Goal: Obtain resource: Download file/media

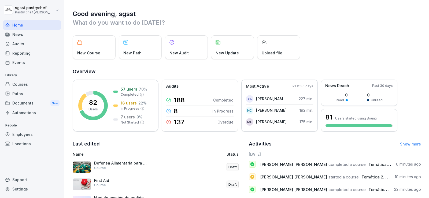
click at [28, 94] on div "Paths" at bounding box center [32, 93] width 58 height 9
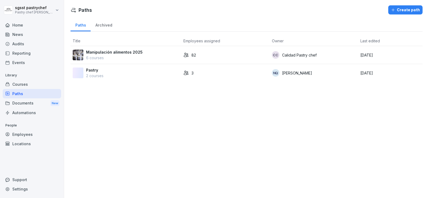
click at [34, 105] on div "Documents New" at bounding box center [32, 103] width 58 height 10
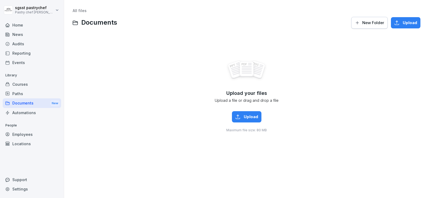
click at [27, 92] on div "Paths" at bounding box center [32, 93] width 58 height 9
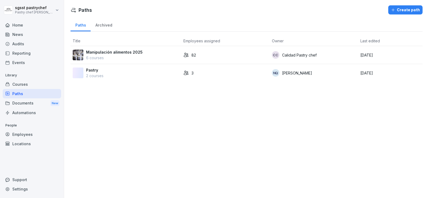
click at [27, 80] on div "Courses" at bounding box center [32, 84] width 58 height 9
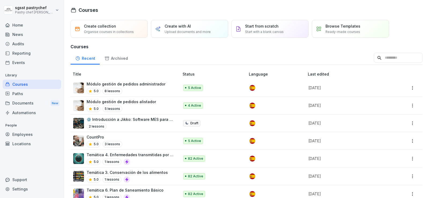
click at [110, 51] on div "Archived" at bounding box center [116, 58] width 33 height 14
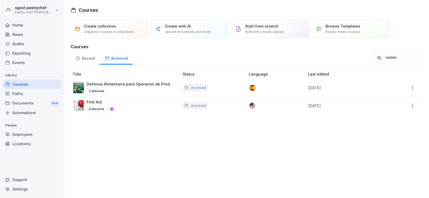
click at [25, 90] on div "Paths" at bounding box center [32, 93] width 58 height 9
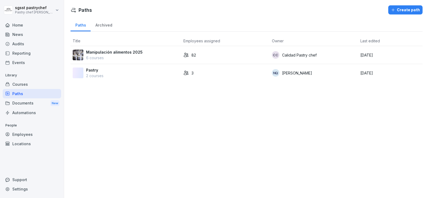
click at [126, 49] on p "Manipulación alimentos 2025" at bounding box center [114, 52] width 57 height 6
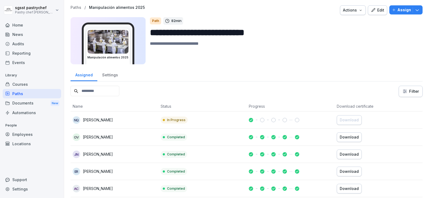
click at [103, 91] on input at bounding box center [95, 91] width 49 height 10
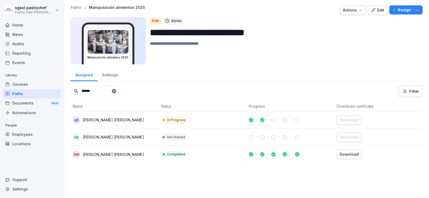
click at [350, 151] on button "Download" at bounding box center [349, 155] width 25 height 10
drag, startPoint x: 99, startPoint y: 91, endPoint x: 64, endPoint y: 91, distance: 35.4
click at [64, 91] on div "**********" at bounding box center [214, 99] width 429 height 198
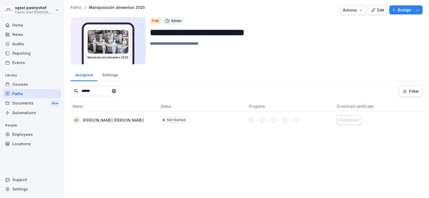
type input "******"
